Goal: Task Accomplishment & Management: Manage account settings

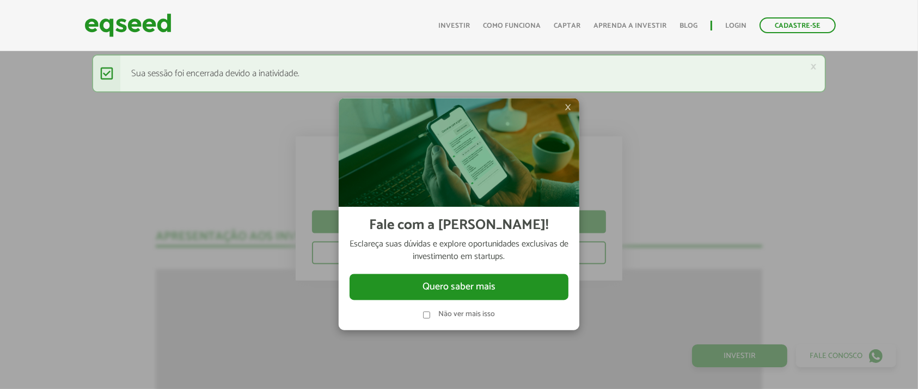
click at [569, 104] on span "×" at bounding box center [568, 107] width 7 height 13
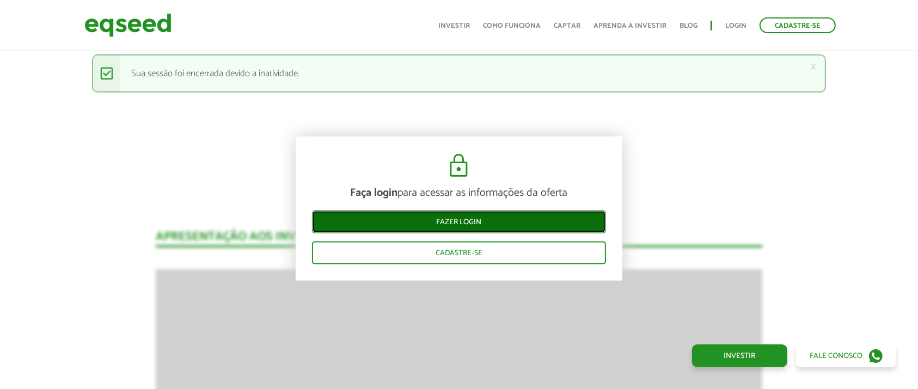
click at [487, 220] on link "Fazer login" at bounding box center [459, 221] width 294 height 23
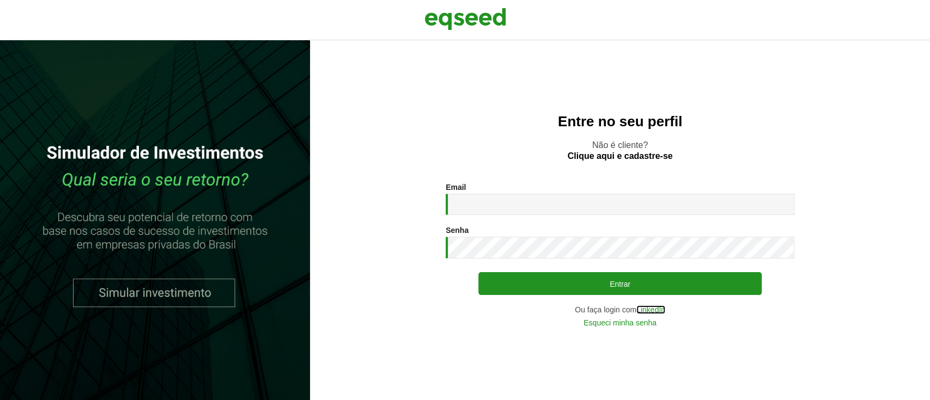
click at [652, 308] on link "LinkedIn" at bounding box center [650, 310] width 29 height 8
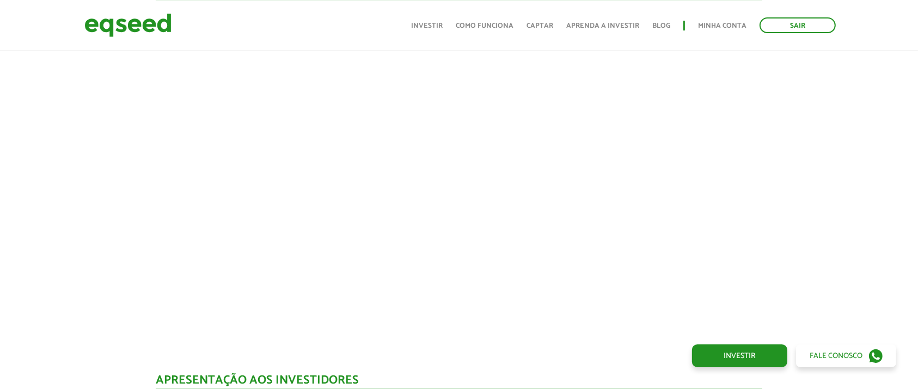
scroll to position [1038, 0]
